Goal: Task Accomplishment & Management: Complete application form

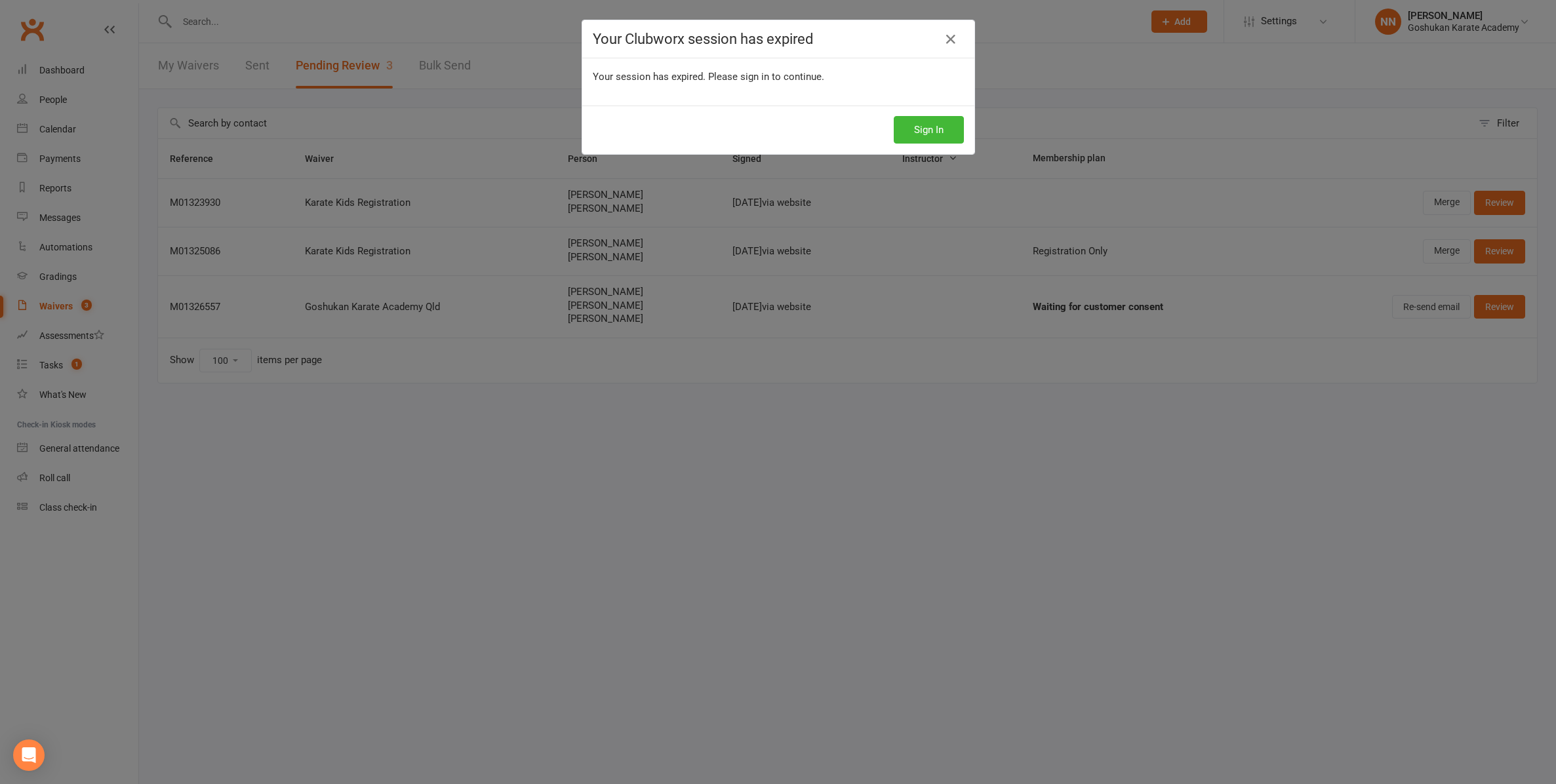
select select "100"
click at [927, 125] on button "Sign In" at bounding box center [929, 130] width 71 height 27
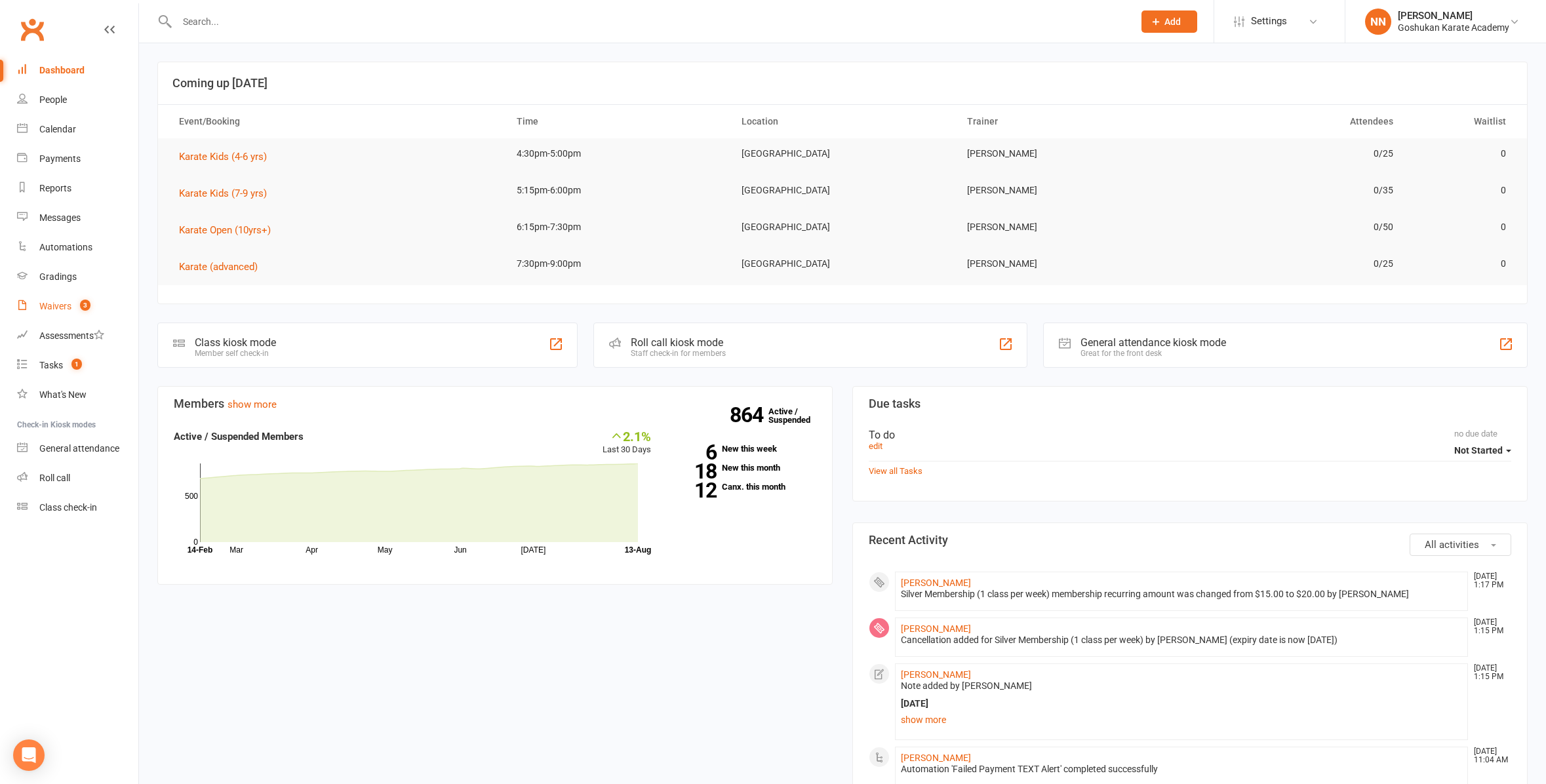
click at [49, 304] on div "Waivers" at bounding box center [55, 306] width 32 height 10
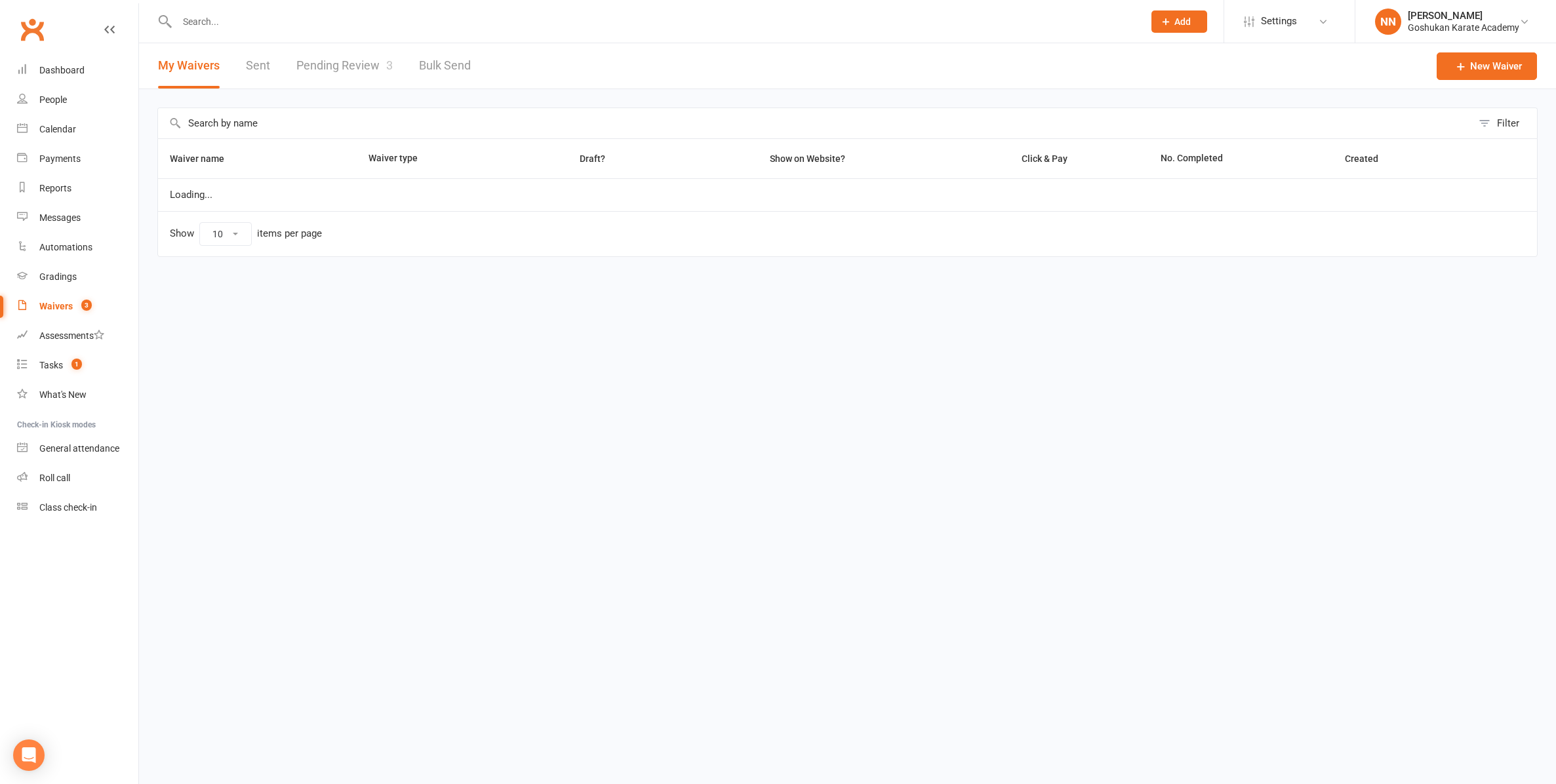
select select "100"
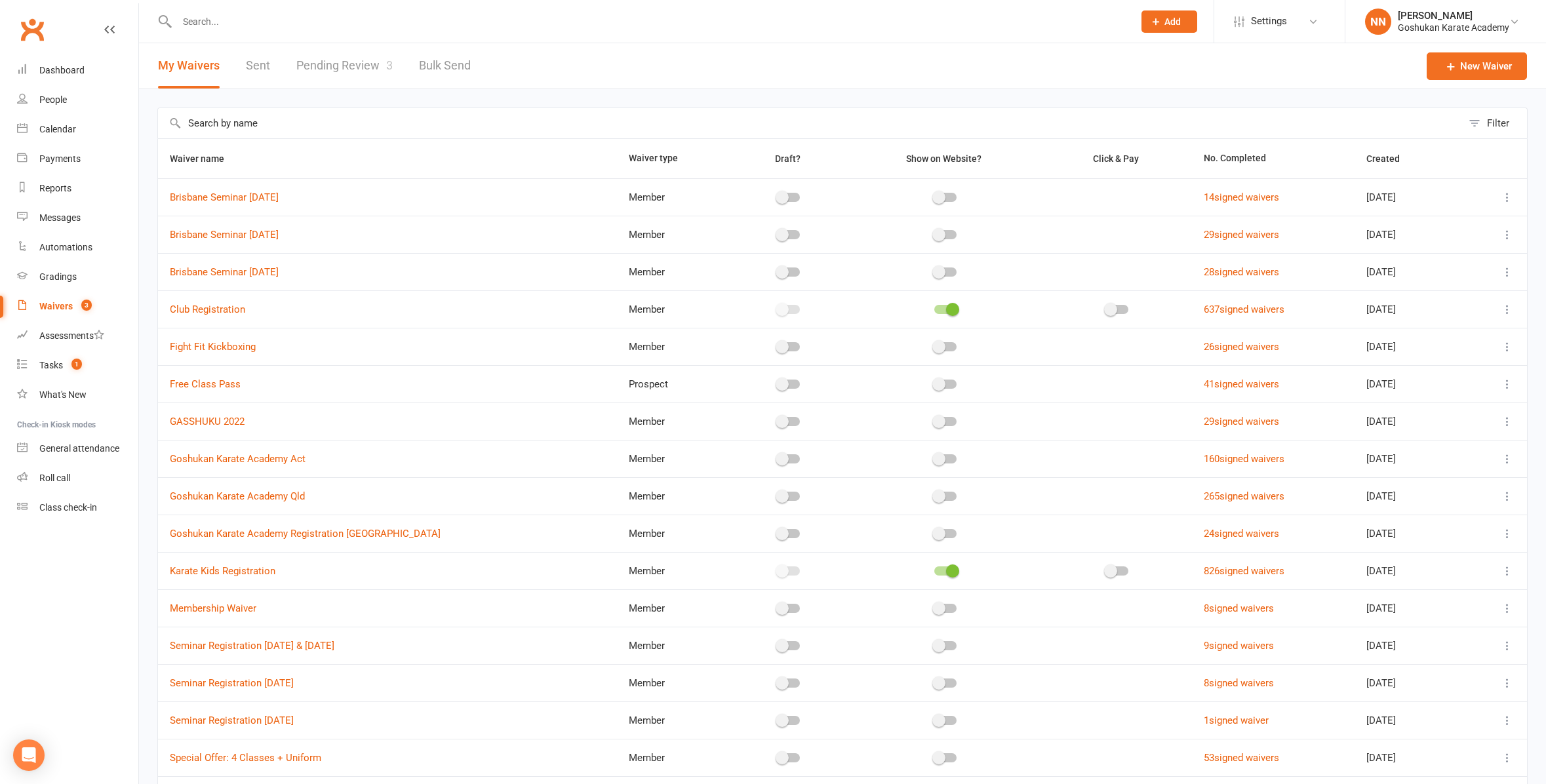
click at [352, 62] on link "Pending Review 3" at bounding box center [344, 66] width 96 height 45
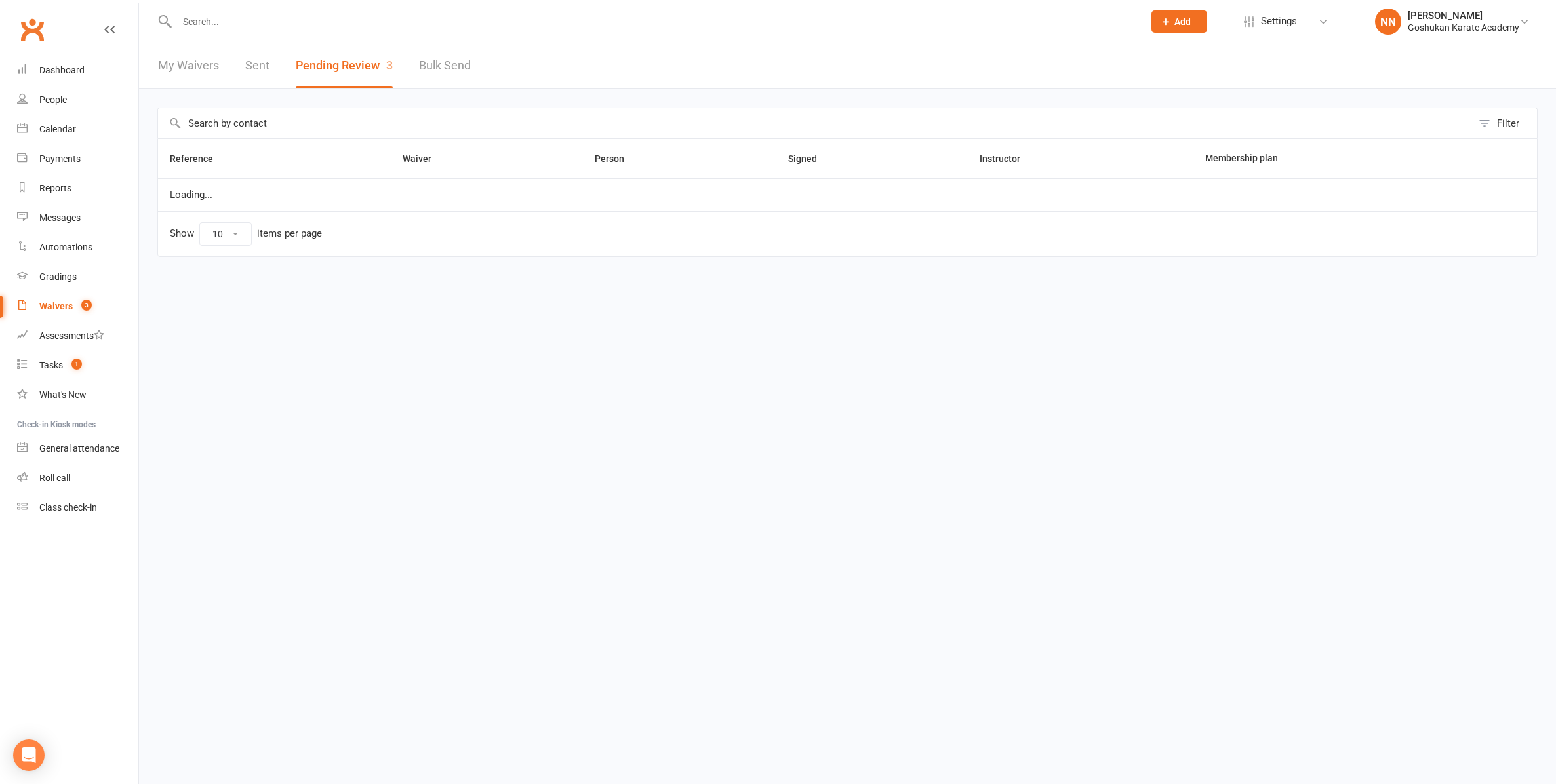
select select "100"
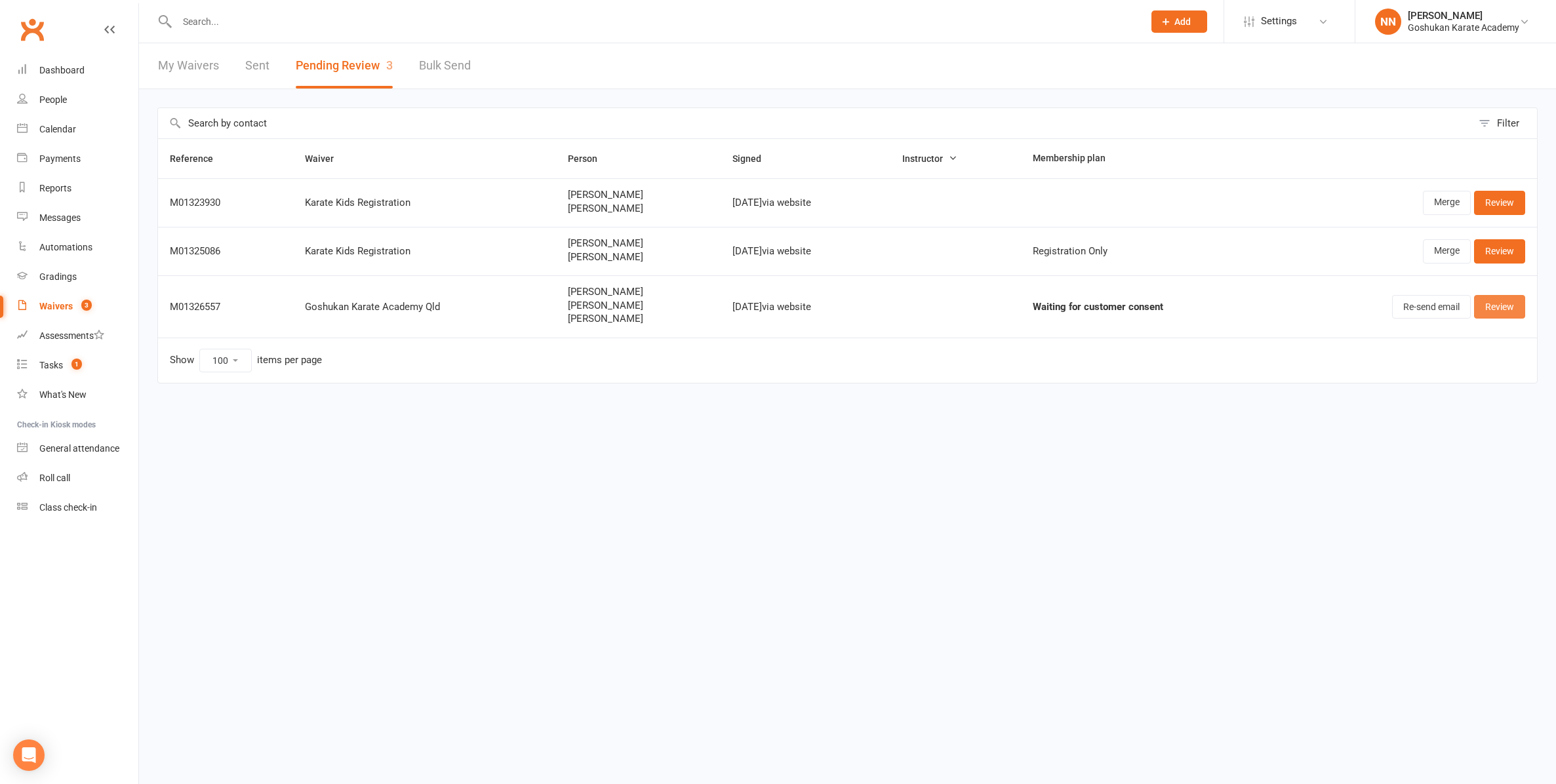
click at [1505, 305] on link "Review" at bounding box center [1500, 306] width 51 height 23
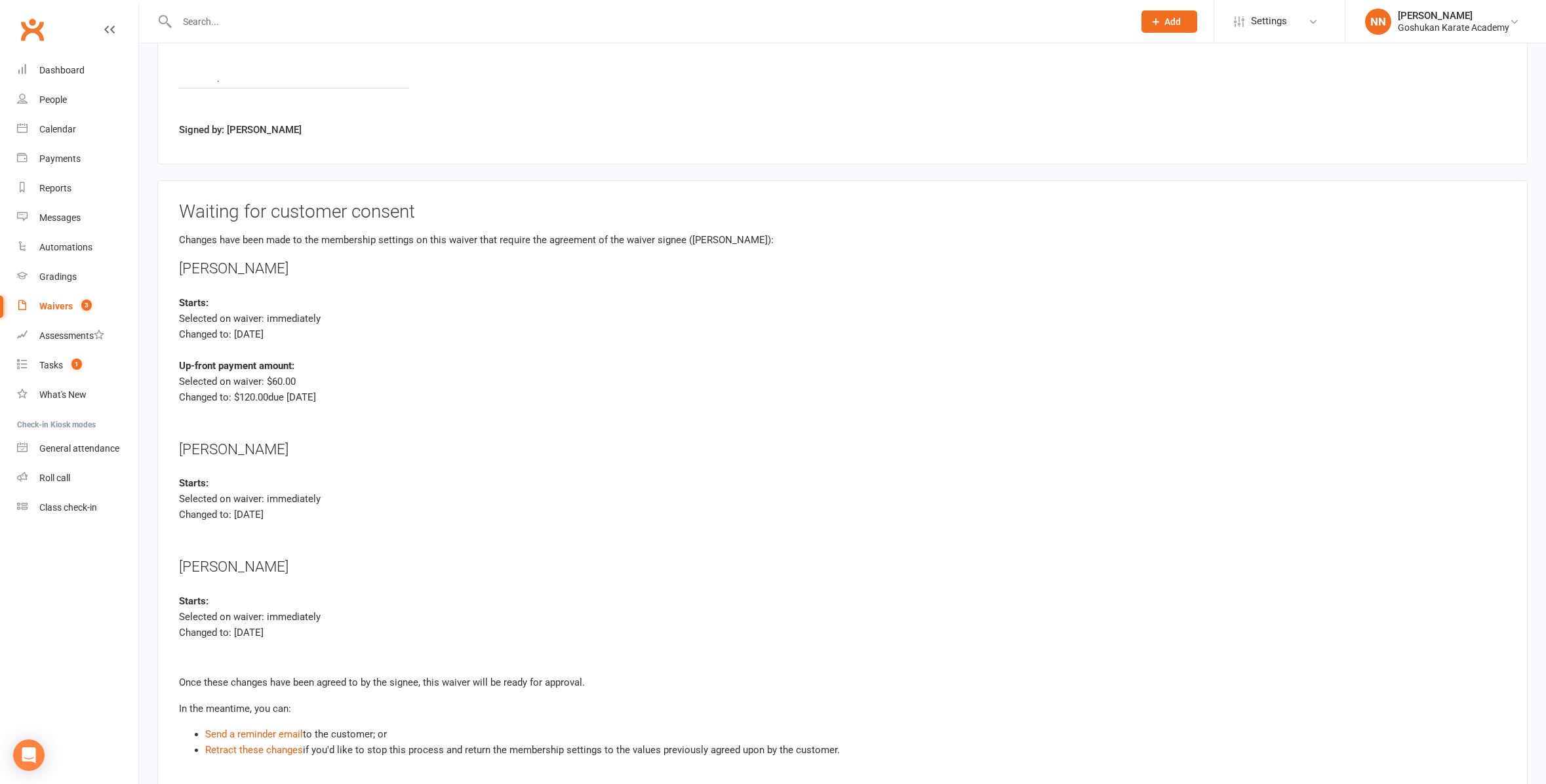
scroll to position [3111, 0]
